Goal: Transaction & Acquisition: Purchase product/service

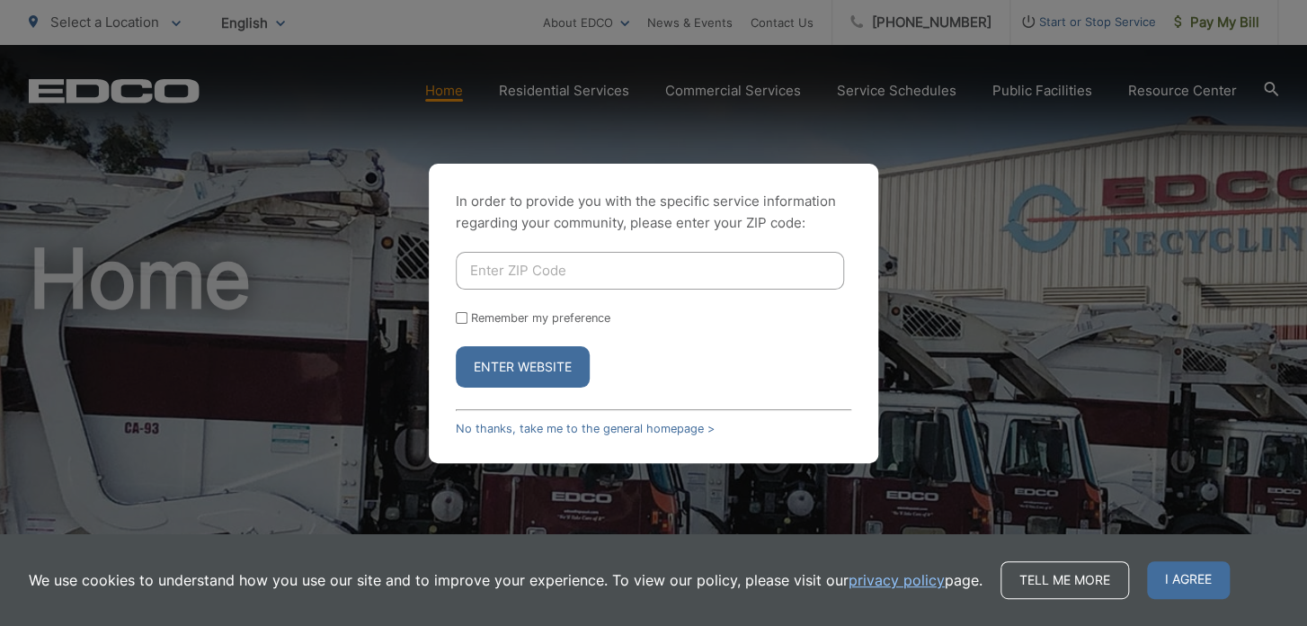
click at [667, 271] on input "Enter ZIP Code" at bounding box center [650, 271] width 388 height 38
type input "91977"
click at [464, 315] on input "Remember my preference" at bounding box center [462, 318] width 12 height 12
checkbox input "true"
click at [517, 369] on button "Enter Website" at bounding box center [523, 366] width 134 height 41
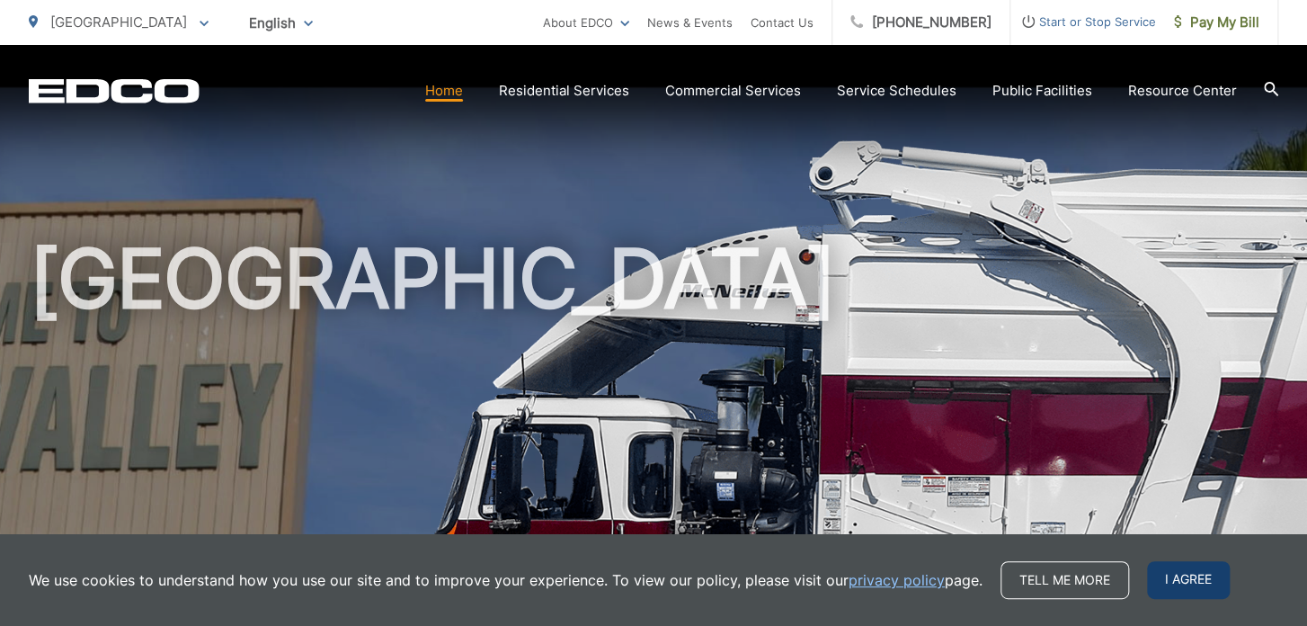
click at [1203, 574] on span "I agree" at bounding box center [1188, 580] width 83 height 38
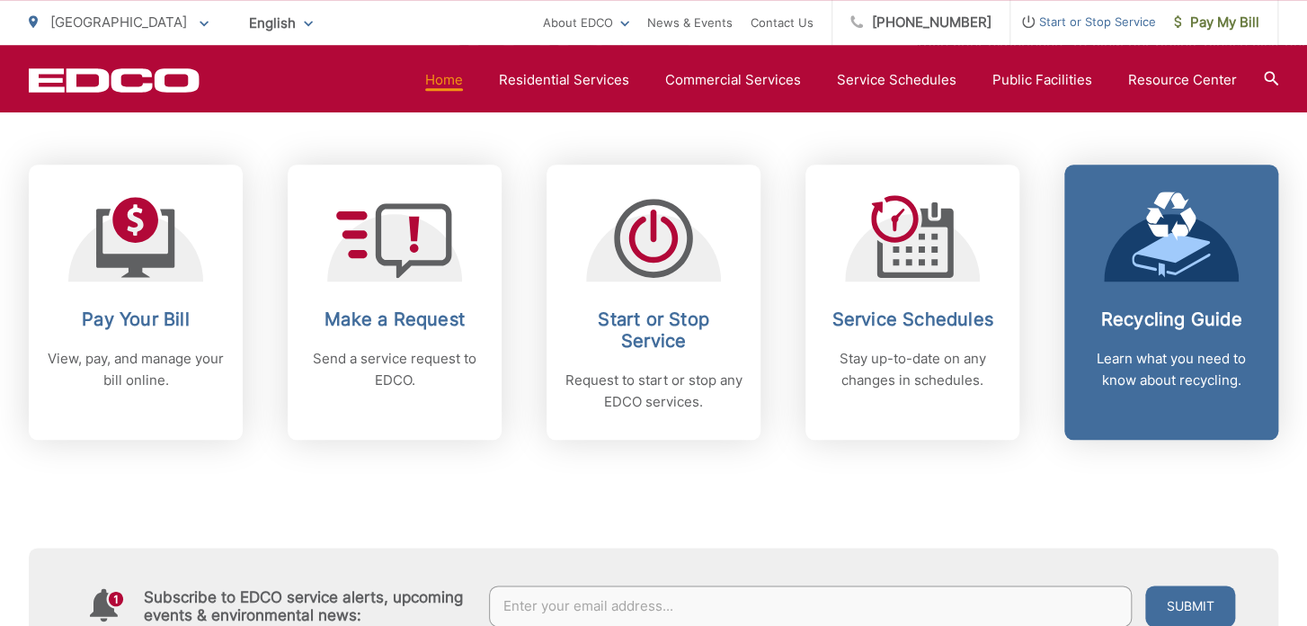
scroll to position [759, 0]
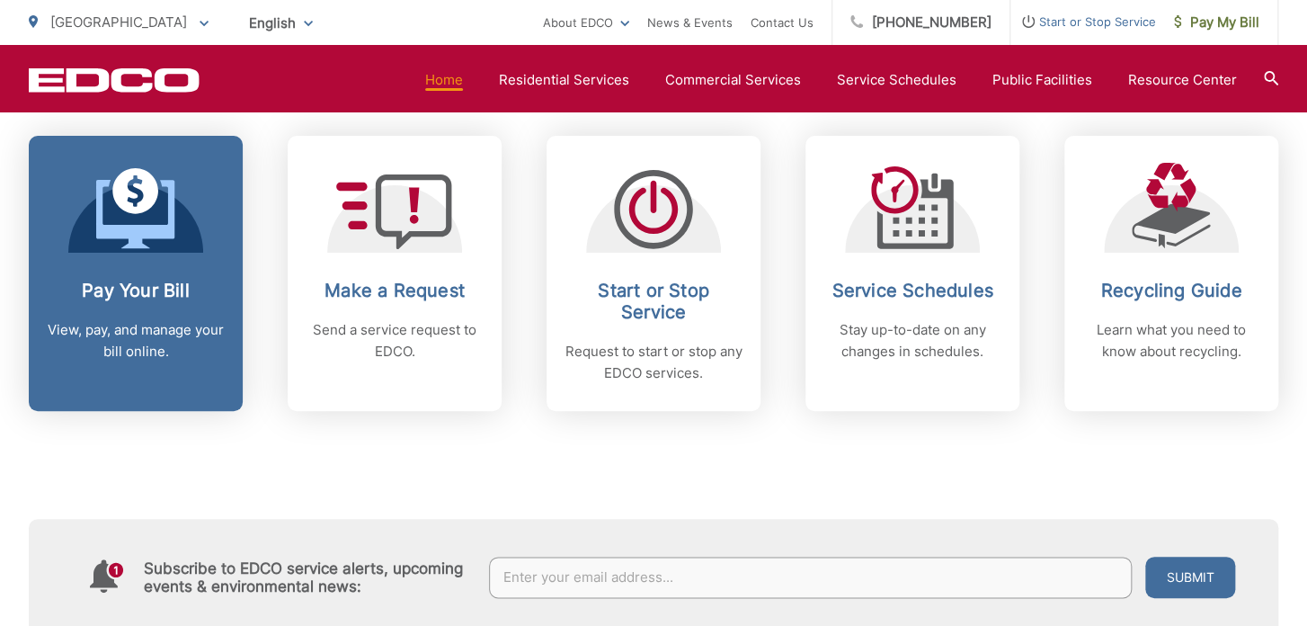
click at [184, 311] on div "Pay Your Bill View, pay, and manage your bill online." at bounding box center [136, 321] width 178 height 83
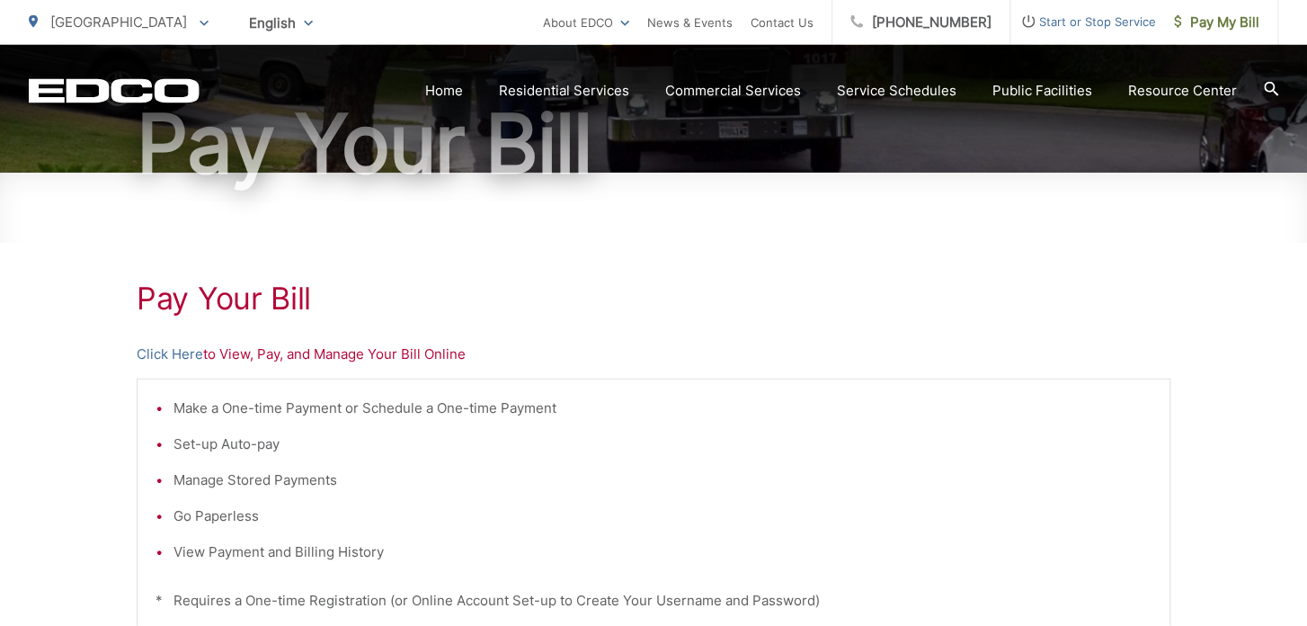
scroll to position [190, 0]
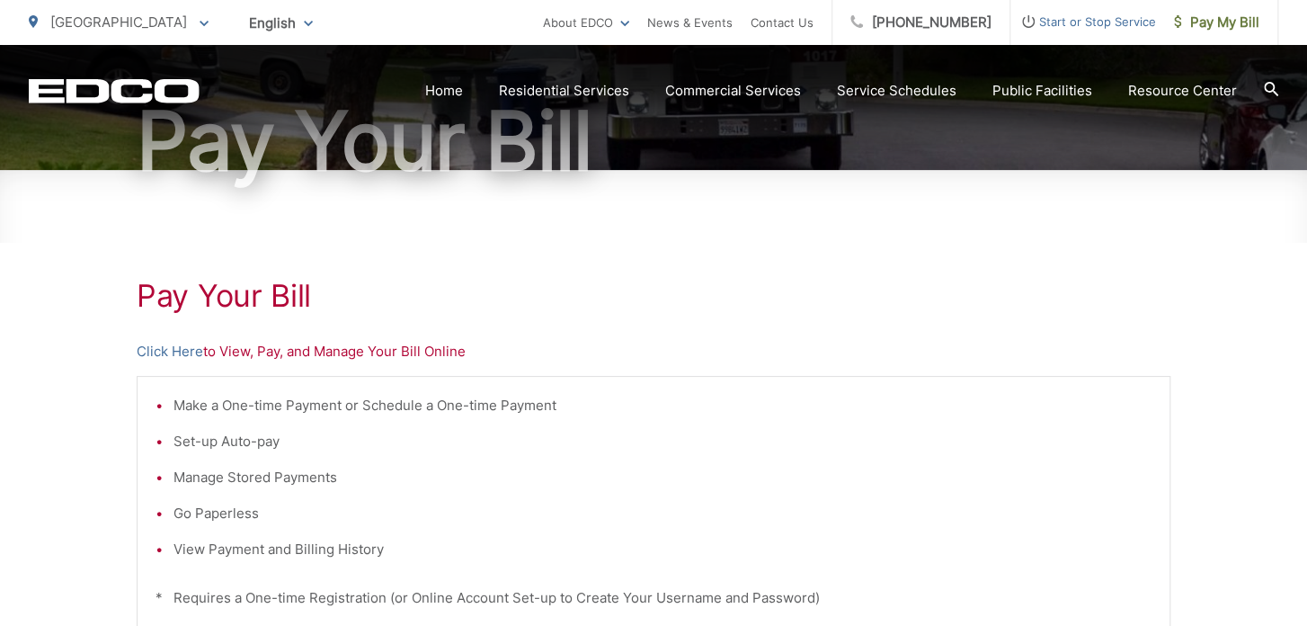
click at [235, 353] on p "Click Here to View, Pay, and Manage Your Bill Online" at bounding box center [654, 352] width 1034 height 22
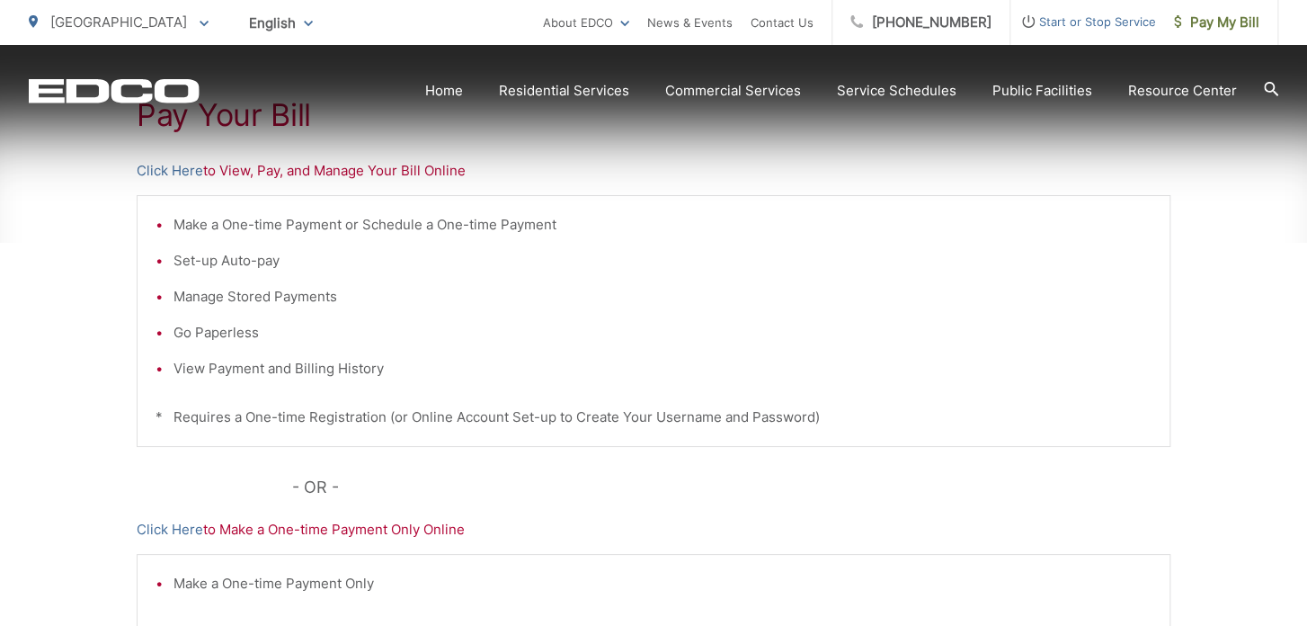
scroll to position [379, 0]
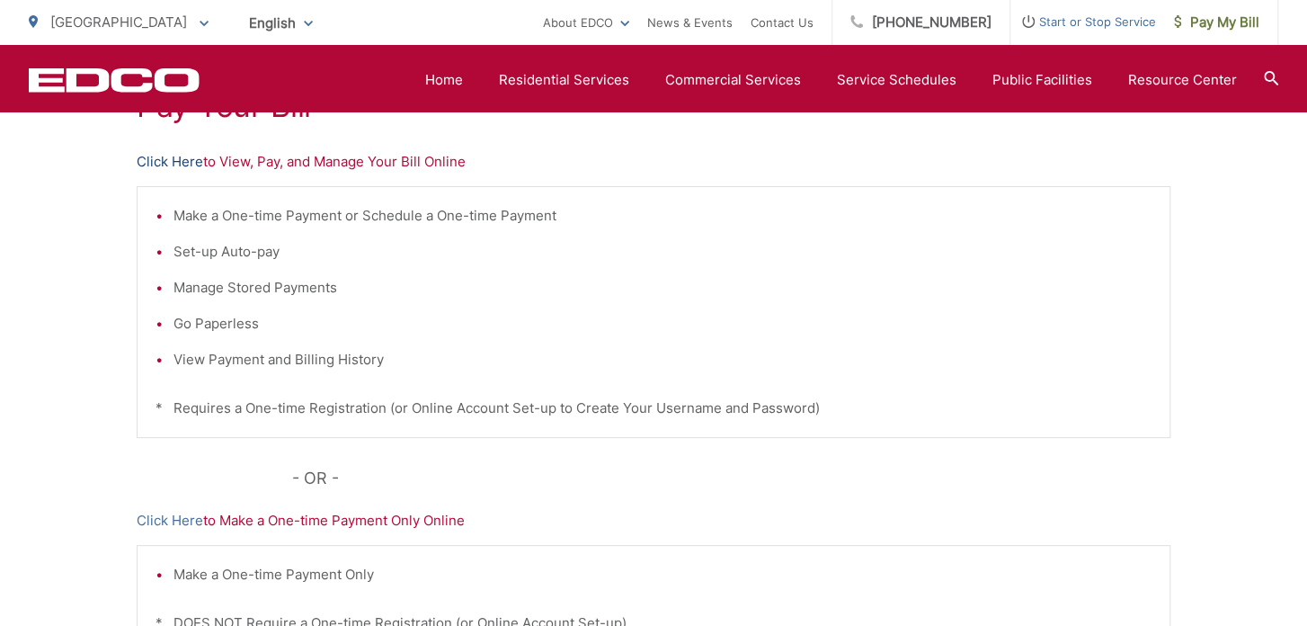
click at [169, 159] on link "Click Here" at bounding box center [170, 162] width 67 height 22
